Goal: Task Accomplishment & Management: Use online tool/utility

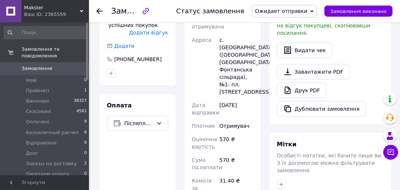
scroll to position [237, 0]
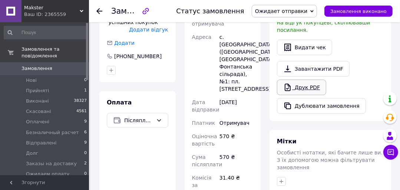
click at [303, 80] on link "Друк PDF" at bounding box center [301, 88] width 49 height 16
click at [75, 159] on li "Заказы на доставку 2" at bounding box center [45, 164] width 91 height 10
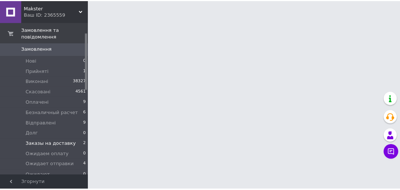
scroll to position [30, 0]
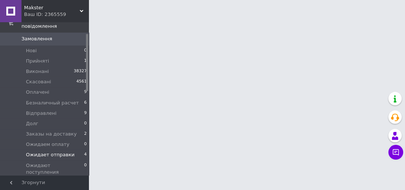
click at [71, 150] on li "Ожидает отправки 4" at bounding box center [45, 155] width 91 height 10
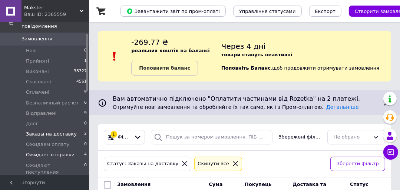
click at [67, 152] on span "Ожидает отправки" at bounding box center [50, 155] width 49 height 7
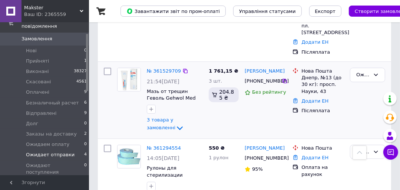
scroll to position [237, 0]
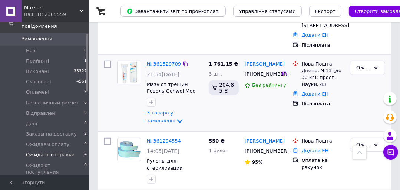
click at [170, 61] on link "№ 361529709" at bounding box center [164, 64] width 34 height 6
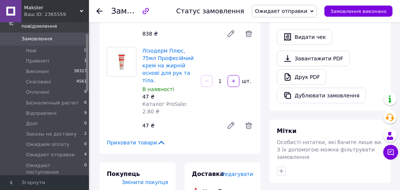
scroll to position [267, 0]
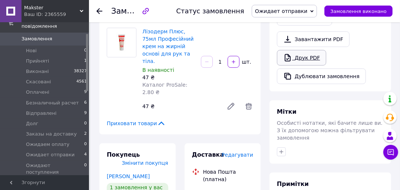
click at [307, 50] on link "Друк PDF" at bounding box center [301, 58] width 49 height 16
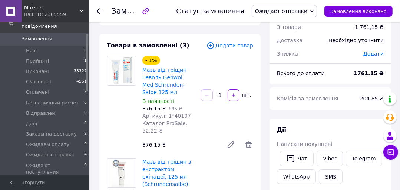
scroll to position [0, 0]
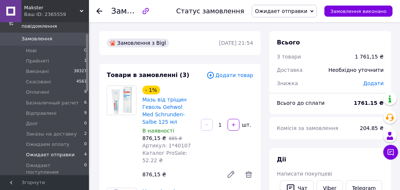
click at [73, 150] on li "Ожидает отправки 4" at bounding box center [45, 155] width 91 height 10
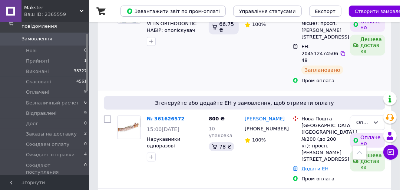
scroll to position [267, 0]
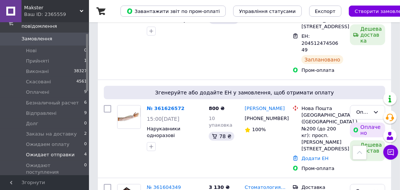
click at [76, 150] on li "Ожидает отправки 4" at bounding box center [45, 155] width 91 height 10
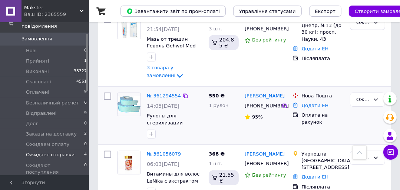
scroll to position [291, 0]
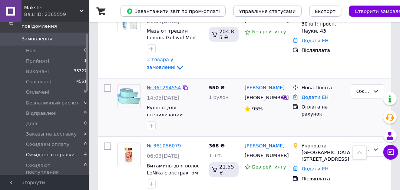
click at [166, 85] on link "№ 361294554" at bounding box center [164, 88] width 34 height 6
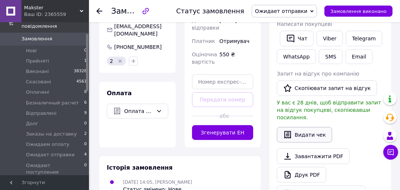
scroll to position [267, 0]
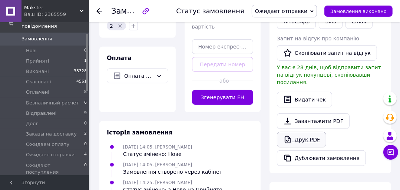
click at [307, 132] on link "Друк PDF" at bounding box center [301, 140] width 49 height 16
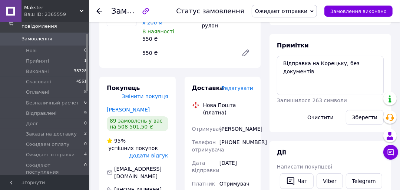
scroll to position [0, 0]
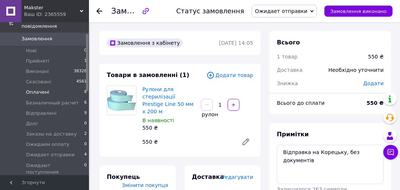
click at [44, 89] on span "Оплачені" at bounding box center [37, 92] width 23 height 7
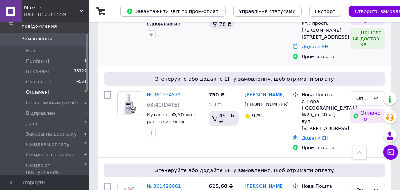
scroll to position [356, 0]
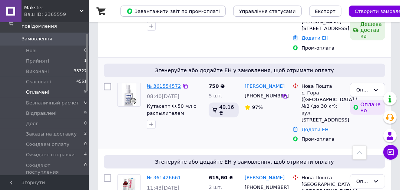
click at [169, 83] on link "№ 361554572" at bounding box center [164, 86] width 34 height 6
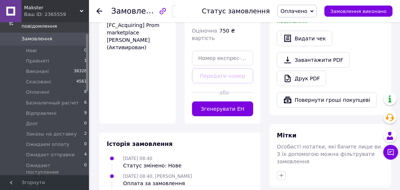
scroll to position [386, 0]
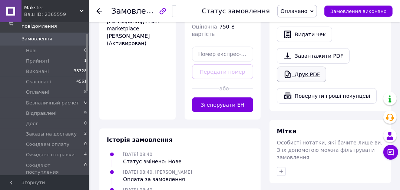
click at [311, 67] on link "Друк PDF" at bounding box center [301, 75] width 49 height 16
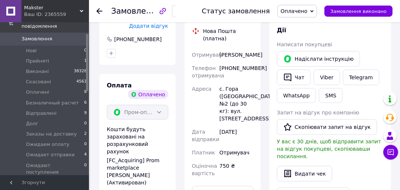
scroll to position [237, 0]
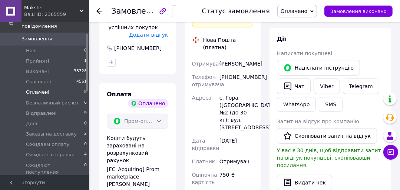
click at [48, 87] on li "Оплачені 8" at bounding box center [45, 92] width 91 height 10
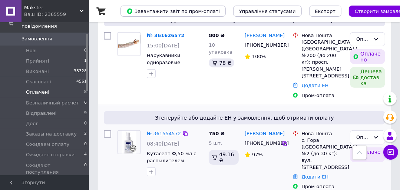
scroll to position [267, 0]
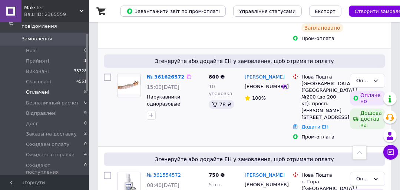
click at [166, 74] on link "№ 361626572" at bounding box center [166, 77] width 38 height 6
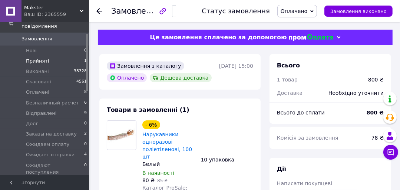
click at [52, 56] on li "Прийняті 1" at bounding box center [45, 61] width 91 height 10
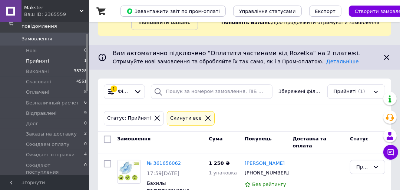
scroll to position [76, 0]
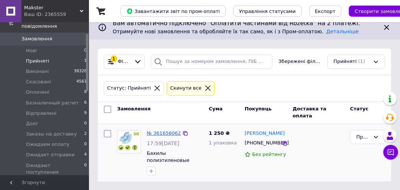
click at [165, 130] on link "№ 361656062" at bounding box center [164, 133] width 34 height 6
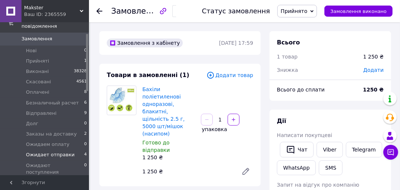
click at [70, 150] on li "Ожидает отправки 4" at bounding box center [45, 155] width 91 height 10
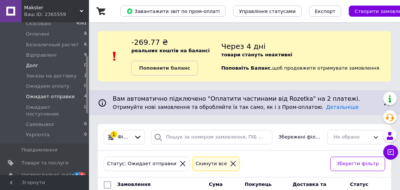
scroll to position [89, 0]
click at [62, 92] on span "Ожидает отправки" at bounding box center [50, 95] width 49 height 7
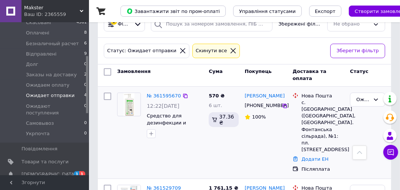
scroll to position [113, 0]
click at [159, 95] on link "№ 361595670" at bounding box center [164, 96] width 34 height 6
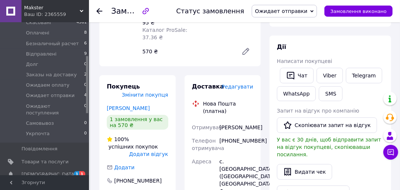
click at [235, 134] on div "[PHONE_NUMBER]" at bounding box center [236, 144] width 37 height 21
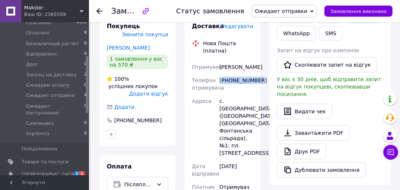
scroll to position [89, 0]
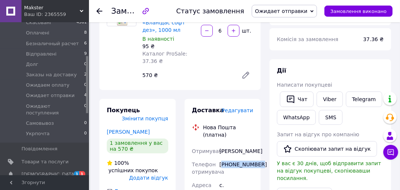
copy div "380987737827"
click at [330, 121] on button "SMS" at bounding box center [331, 117] width 24 height 15
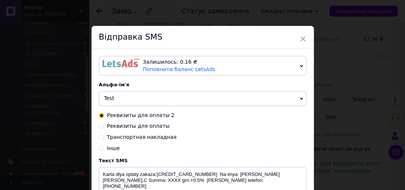
click at [143, 139] on span "Транспортная накладная" at bounding box center [142, 137] width 70 height 6
click at [104, 139] on input "Транспортная накладная" at bounding box center [101, 136] width 5 height 5
radio input "true"
radio input "false"
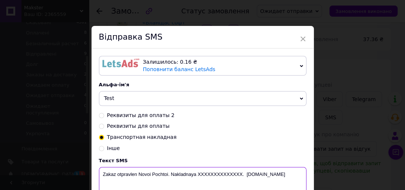
click at [222, 176] on textarea "Zakaz otpravlen Novoi Pochtoi. Nakladnaya XXXXXXXXXXXXXX. [DOMAIN_NAME]" at bounding box center [203, 186] width 208 height 39
paste textarea "20400477642845"
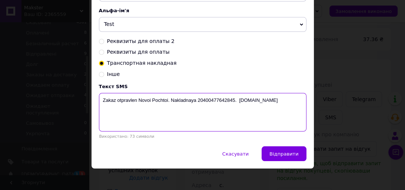
scroll to position [80, 0]
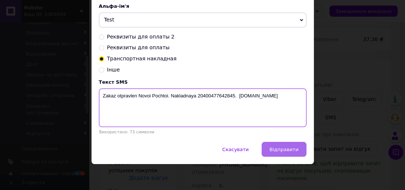
type textarea "Zakaz otpravlen Novoi Pochtoi. Nakladnaya 20400477642845. [DOMAIN_NAME]"
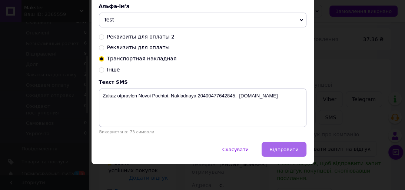
click at [290, 149] on span "Відправити" at bounding box center [284, 150] width 29 height 6
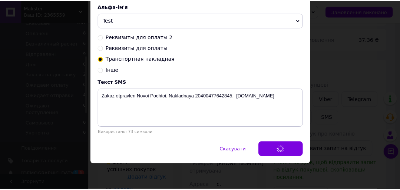
scroll to position [0, 0]
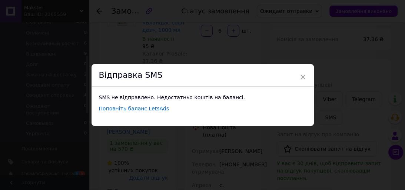
click at [298, 77] on div "Відправка SMS" at bounding box center [203, 75] width 222 height 23
click at [301, 77] on span "×" at bounding box center [303, 77] width 7 height 13
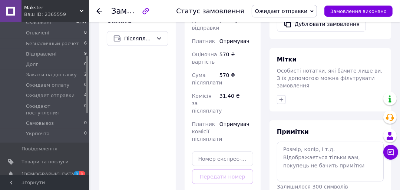
scroll to position [326, 0]
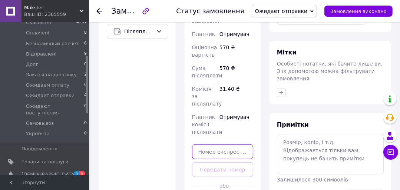
paste input "20400477642845"
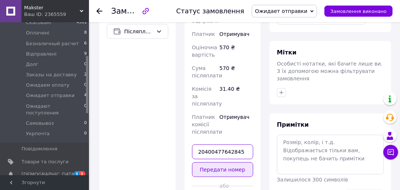
type input "20400477642845"
click at [224, 162] on button "Передати номер" at bounding box center [223, 169] width 62 height 15
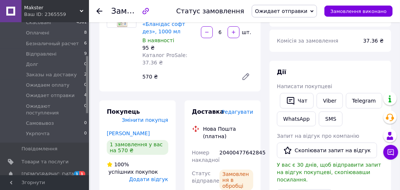
scroll to position [0, 0]
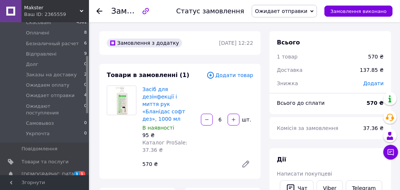
click at [307, 12] on span "Ожидает отправки" at bounding box center [281, 11] width 52 height 6
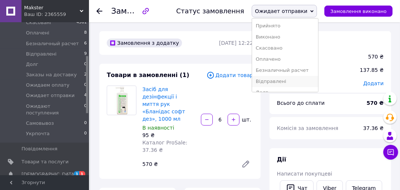
click at [292, 80] on li "Відправлені" at bounding box center [285, 81] width 66 height 11
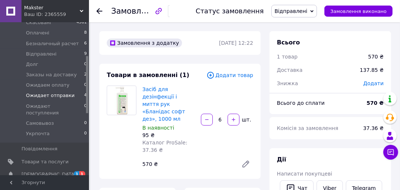
click at [66, 92] on span "Ожидает отправки" at bounding box center [50, 95] width 49 height 7
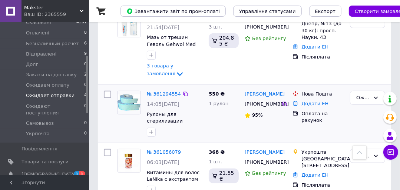
scroll to position [338, 0]
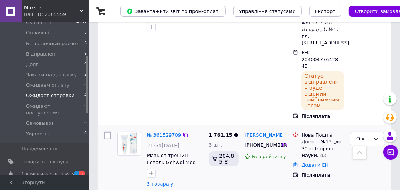
click at [168, 132] on link "№ 361529709" at bounding box center [164, 135] width 34 height 6
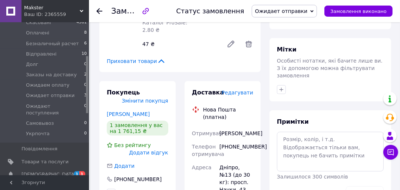
scroll to position [338, 0]
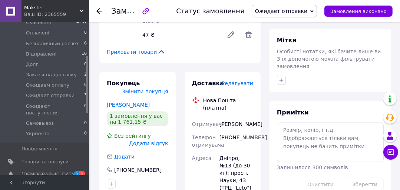
click at [235, 131] on div "[PHONE_NUMBER]" at bounding box center [236, 141] width 37 height 21
copy div "380675640550"
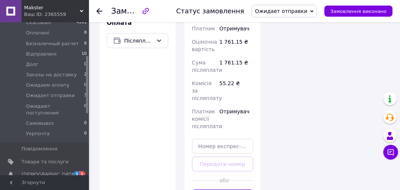
scroll to position [534, 0]
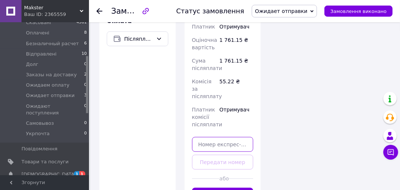
paste input "20400477643629"
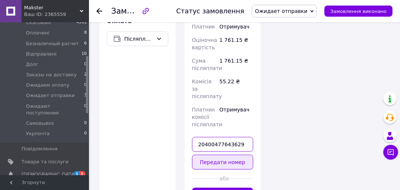
type input "20400477643629"
click at [228, 155] on button "Передати номер" at bounding box center [223, 162] width 62 height 15
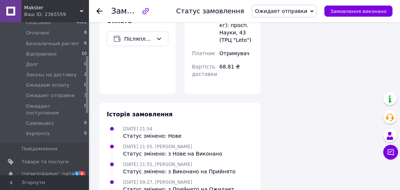
click at [314, 10] on icon at bounding box center [311, 11] width 3 height 3
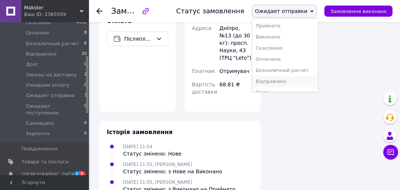
click at [293, 82] on li "Відправлені" at bounding box center [285, 81] width 66 height 11
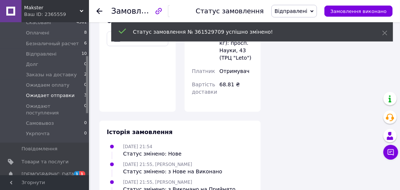
click at [67, 92] on span "Ожидает отправки" at bounding box center [50, 95] width 49 height 7
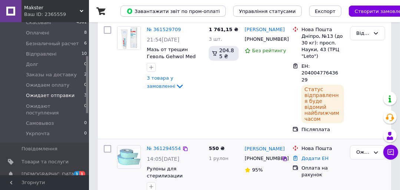
scroll to position [248, 0]
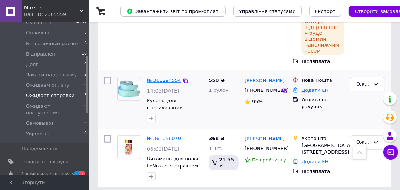
click at [165, 77] on link "№ 361294554" at bounding box center [164, 80] width 34 height 6
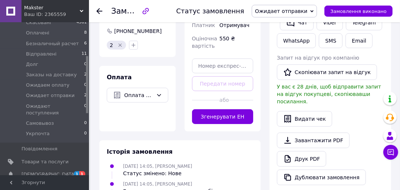
scroll to position [159, 0]
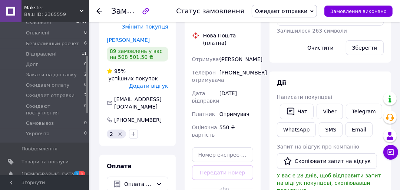
click at [246, 66] on div "[PHONE_NUMBER]" at bounding box center [236, 76] width 37 height 21
copy div "380674907245"
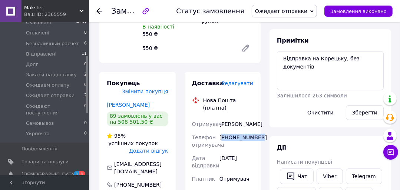
scroll to position [119, 0]
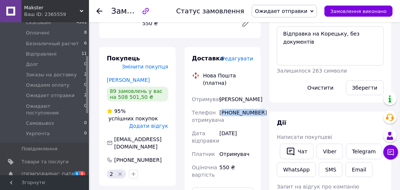
copy div "380674907245"
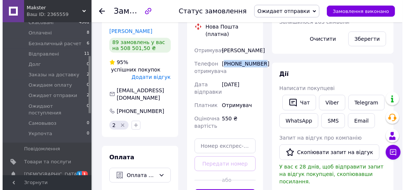
scroll to position [178, 0]
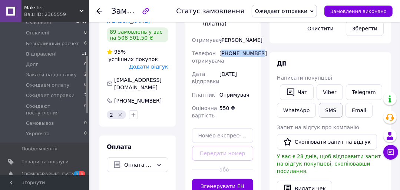
click at [333, 113] on button "SMS" at bounding box center [331, 110] width 24 height 15
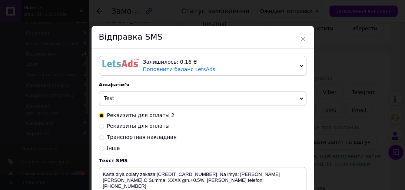
click at [143, 137] on span "Транспортная накладная" at bounding box center [142, 137] width 70 height 6
click at [104, 137] on input "Транспортная накладная" at bounding box center [101, 136] width 5 height 5
radio input "true"
radio input "false"
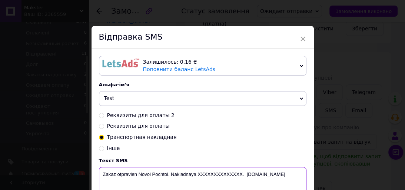
click at [214, 174] on textarea "Zakaz otpravlen Novoi Pochtoi. Nakladnaya XXXXXXXXXXXXXX. [DOMAIN_NAME]" at bounding box center [203, 186] width 208 height 39
paste textarea "20400477644165"
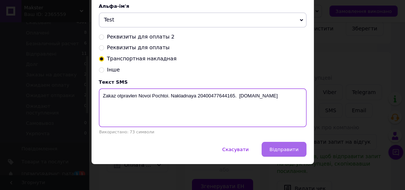
type textarea "Zakaz otpravlen Novoi Pochtoi. Nakladnaya 20400477644165. [DOMAIN_NAME]"
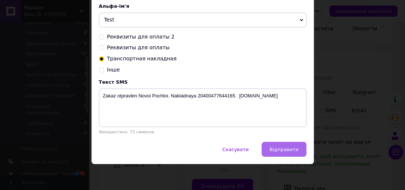
click at [283, 150] on span "Відправити" at bounding box center [284, 150] width 29 height 6
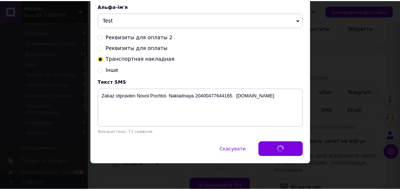
scroll to position [0, 0]
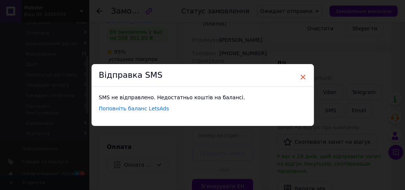
click at [304, 79] on span "×" at bounding box center [303, 77] width 7 height 13
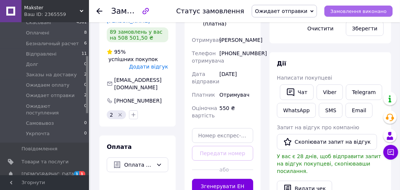
click at [353, 9] on span "Замовлення виконано" at bounding box center [358, 12] width 56 height 6
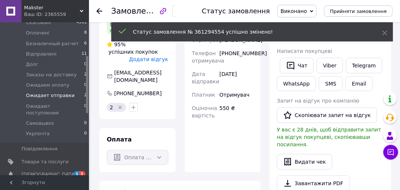
scroll to position [171, 0]
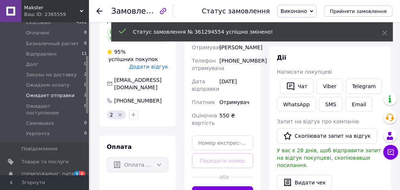
click at [63, 92] on span "Ожидает отправки" at bounding box center [50, 95] width 49 height 7
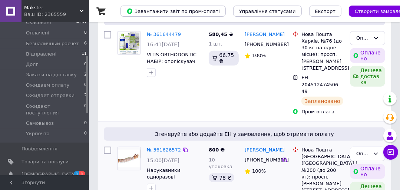
scroll to position [237, 0]
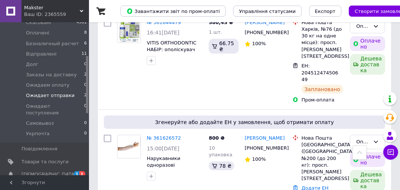
click at [70, 90] on li "Ожидает отправки 2" at bounding box center [45, 95] width 91 height 10
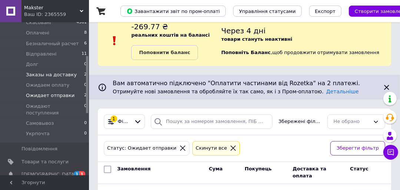
scroll to position [59, 0]
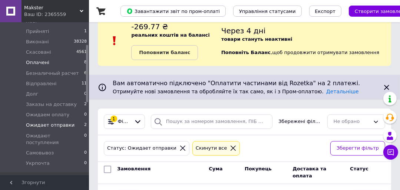
click at [51, 57] on li "Оплачені 8" at bounding box center [45, 62] width 91 height 10
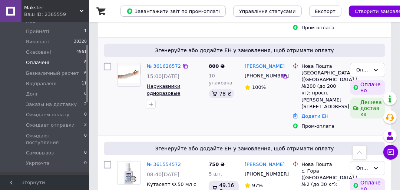
scroll to position [316, 0]
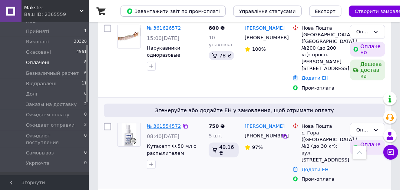
click at [168, 123] on link "№ 361554572" at bounding box center [164, 126] width 34 height 6
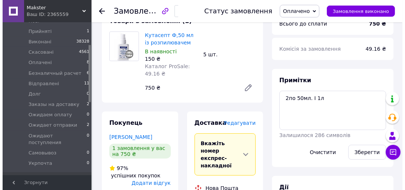
scroll to position [89, 0]
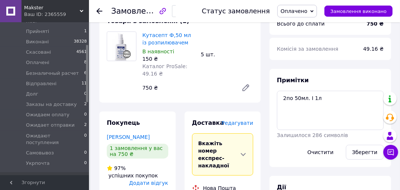
click at [243, 123] on span "Редагувати" at bounding box center [238, 123] width 32 height 6
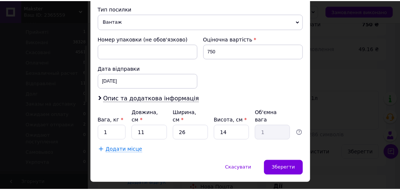
scroll to position [300, 0]
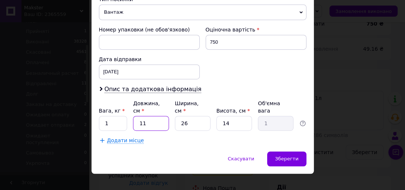
click at [156, 116] on input "11" at bounding box center [151, 123] width 36 height 15
type input "1"
type input "0.1"
type input "1"
type input "0.1"
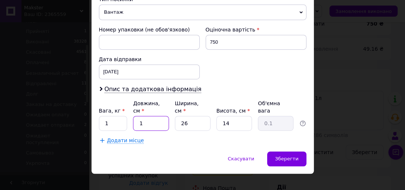
type input "18"
type input "1.64"
type input "18"
click at [192, 116] on input "26" at bounding box center [193, 123] width 36 height 15
type input "2"
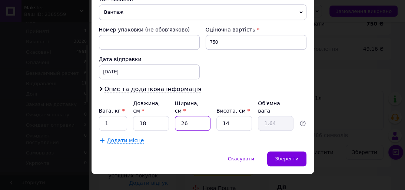
type input "0.13"
type input "1"
type input "0.1"
type input "10"
type input "0.63"
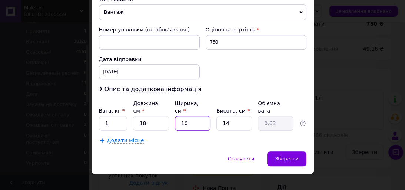
type input "10"
click at [242, 116] on input "14" at bounding box center [235, 123] width 36 height 15
type input "1"
type input "0.1"
type input "2"
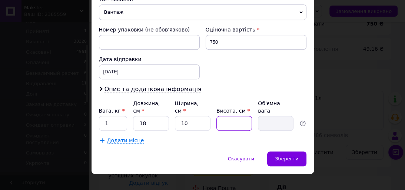
type input "0.1"
type input "23"
type input "1.03"
type input "23"
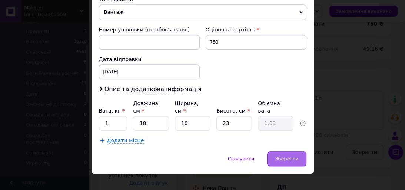
click at [294, 156] on span "Зберегти" at bounding box center [286, 159] width 23 height 6
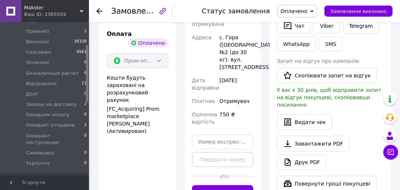
scroll to position [326, 0]
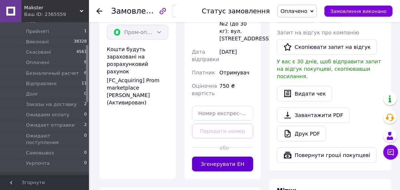
click at [230, 162] on button "Згенерувати ЕН" at bounding box center [223, 164] width 62 height 15
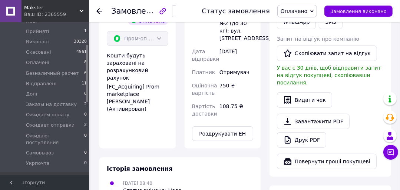
scroll to position [386, 0]
